Goal: Task Accomplishment & Management: Complete application form

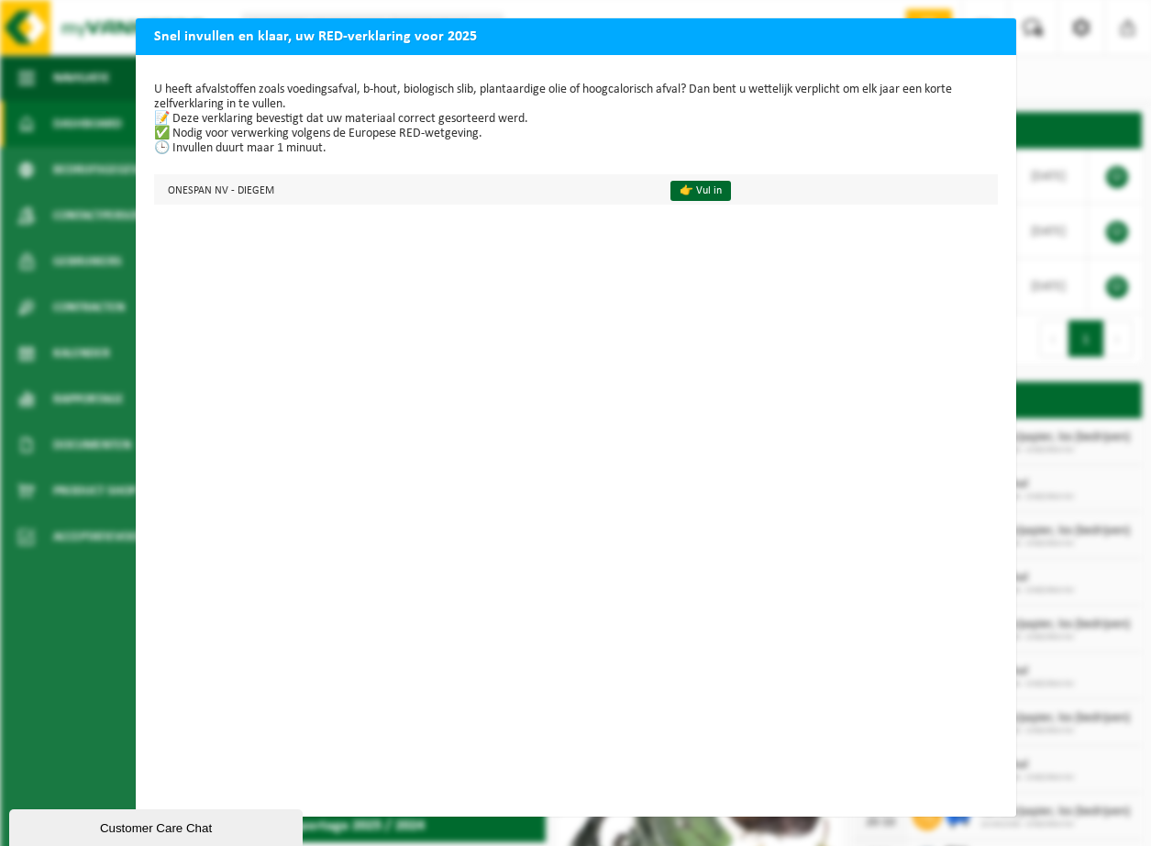
click at [190, 190] on td "ONESPAN NV - DIEGEM" at bounding box center [404, 189] width 501 height 30
click at [686, 189] on link "👉 Vul in" at bounding box center [701, 191] width 61 height 20
